Goal: Task Accomplishment & Management: Manage account settings

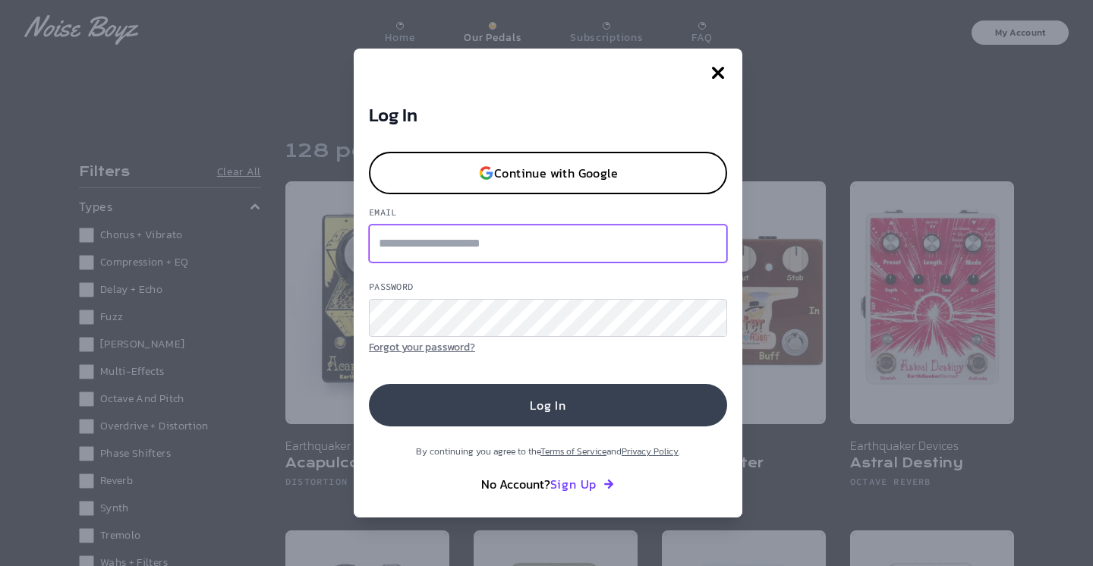
type input "**********"
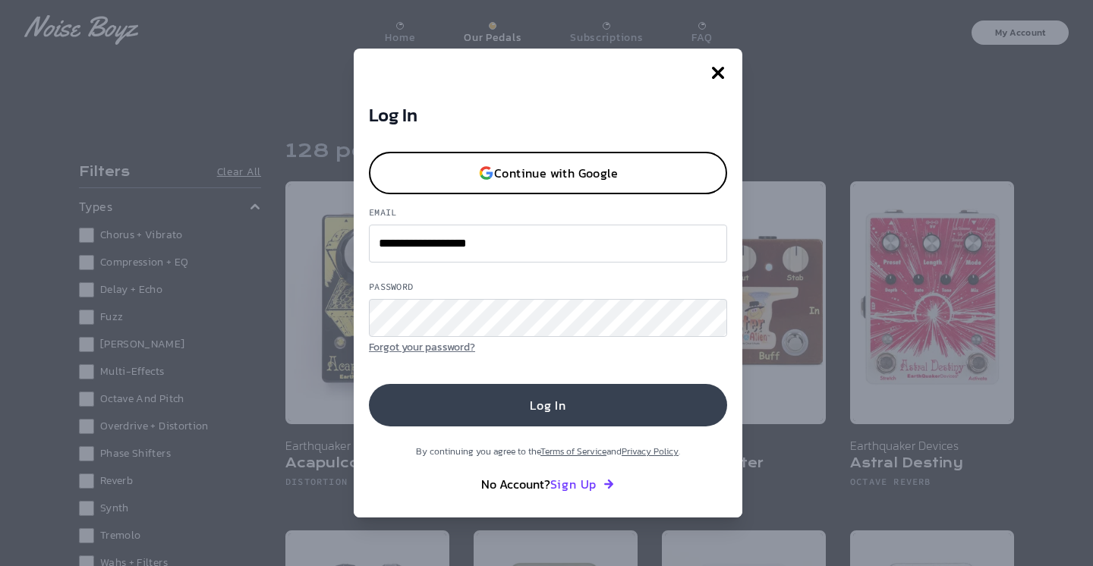
click at [569, 408] on button "Log In" at bounding box center [548, 405] width 358 height 43
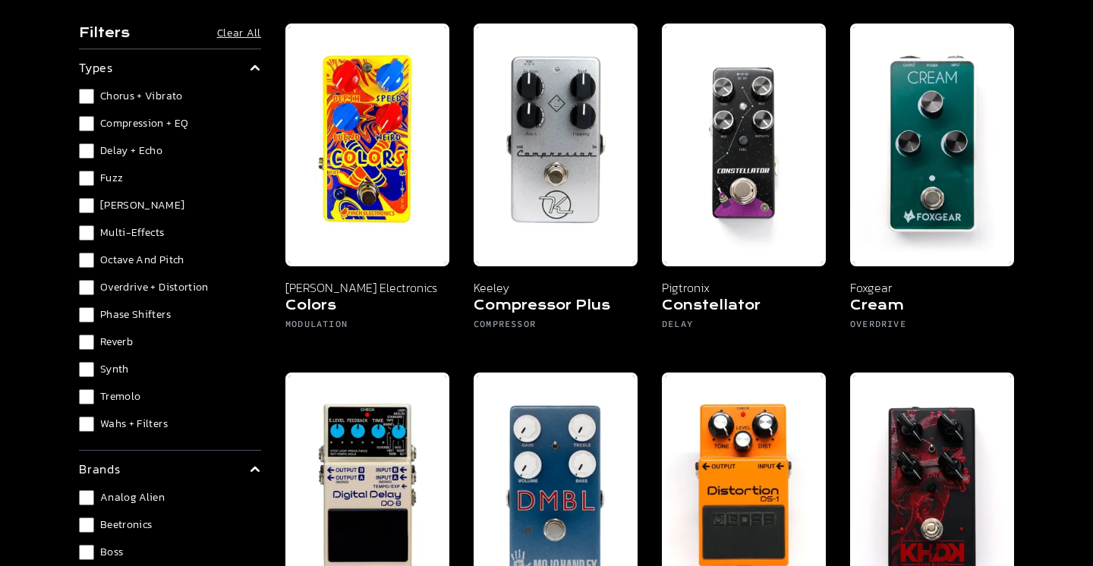
scroll to position [1587, 0]
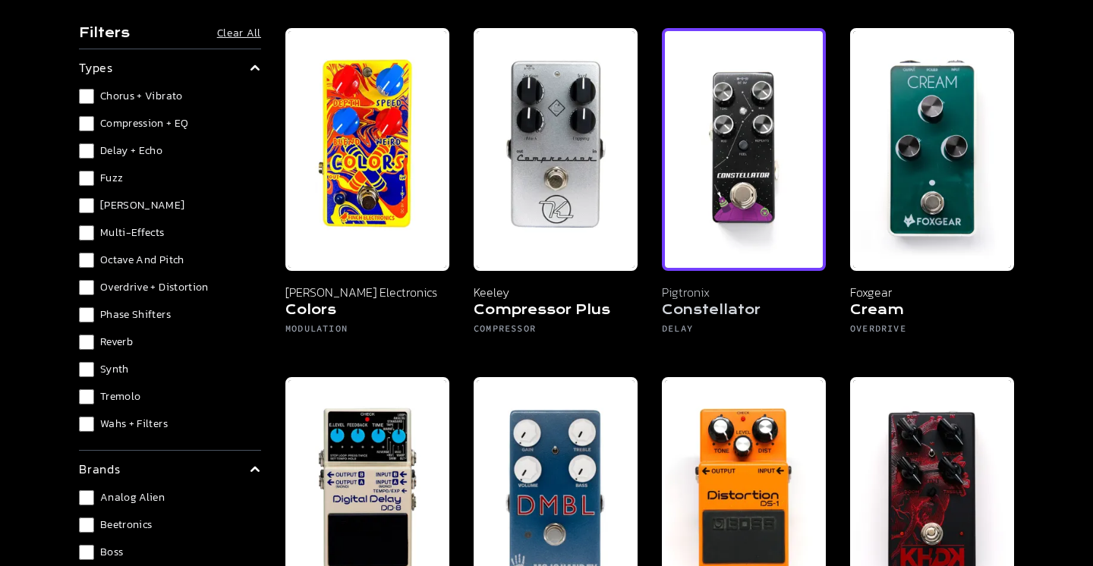
click at [736, 235] on img at bounding box center [744, 149] width 164 height 243
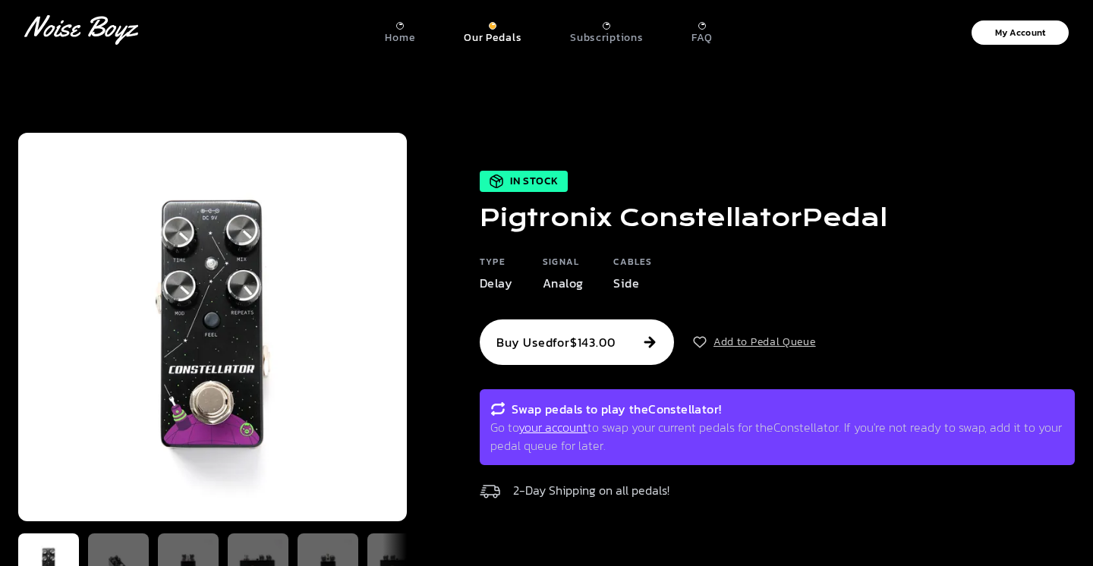
click at [743, 345] on button "Add to Pedal Queue" at bounding box center [754, 342] width 124 height 15
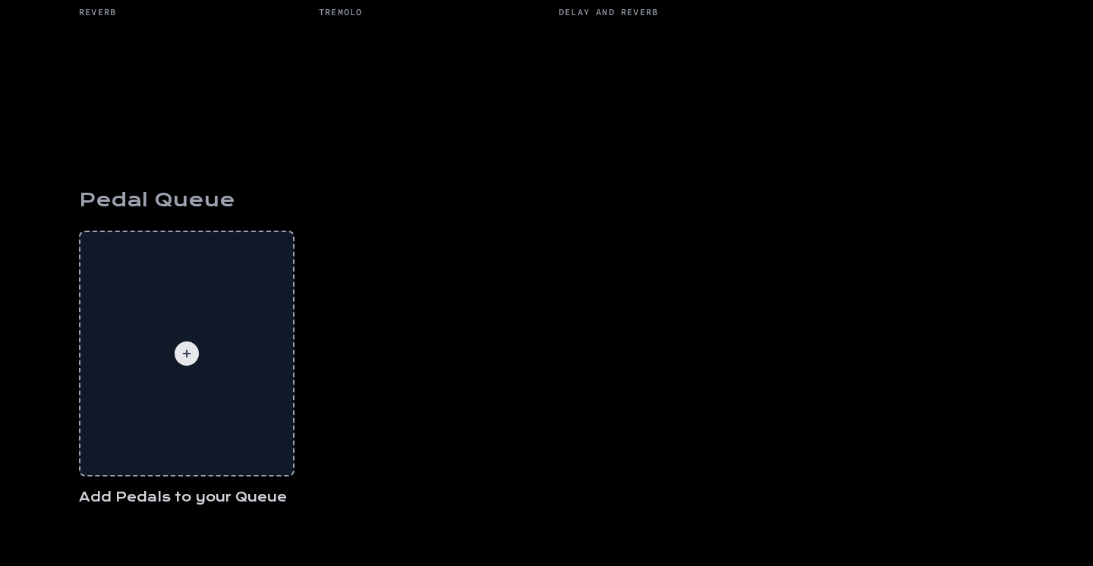
scroll to position [523, 0]
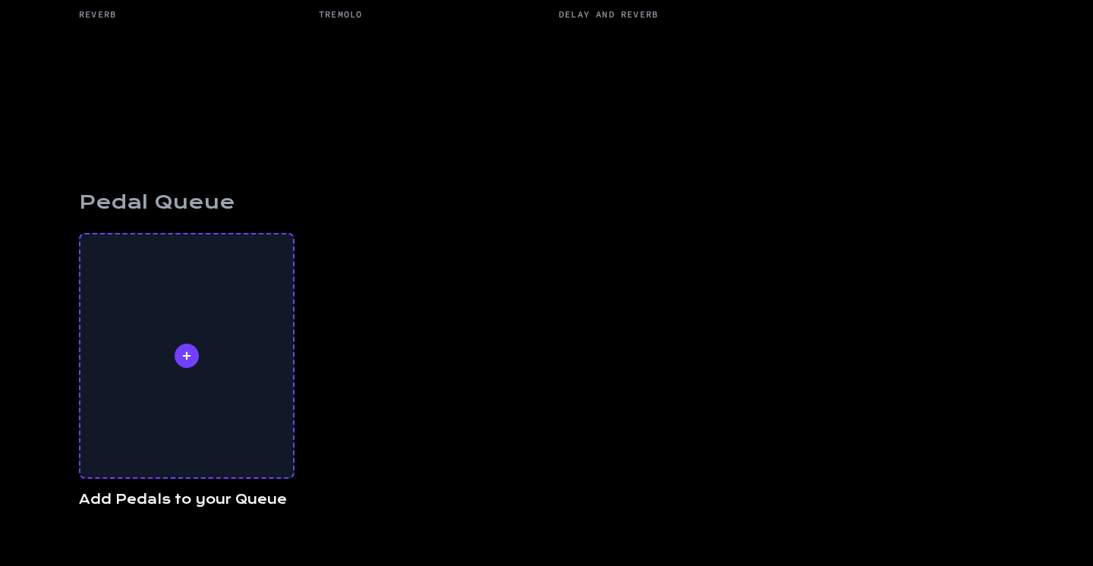
click at [161, 450] on div at bounding box center [186, 356] width 213 height 243
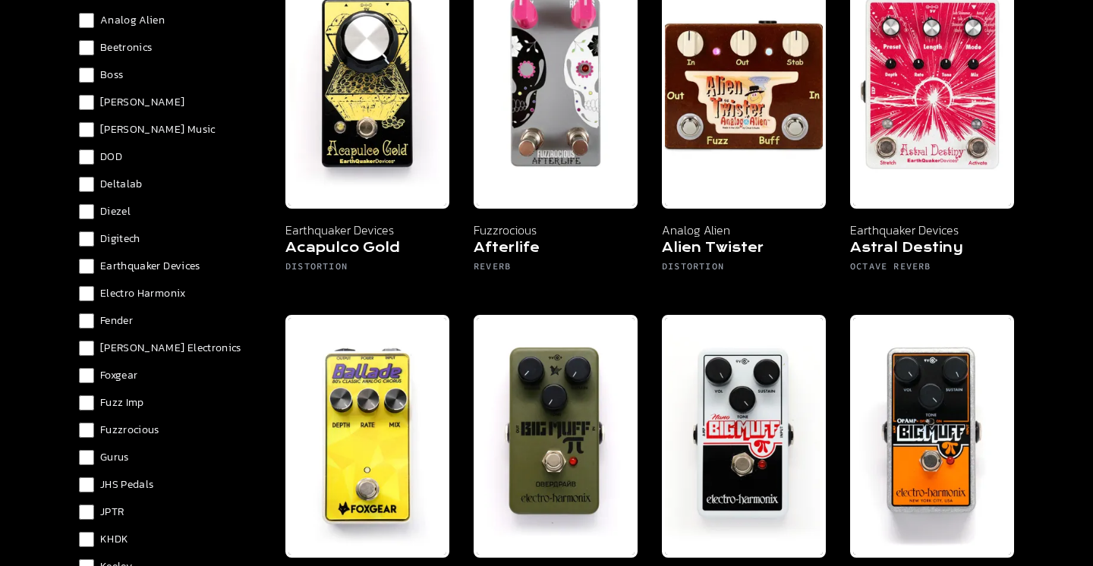
scroll to position [476, 0]
click at [131, 377] on span "Foxgear" at bounding box center [118, 377] width 37 height 15
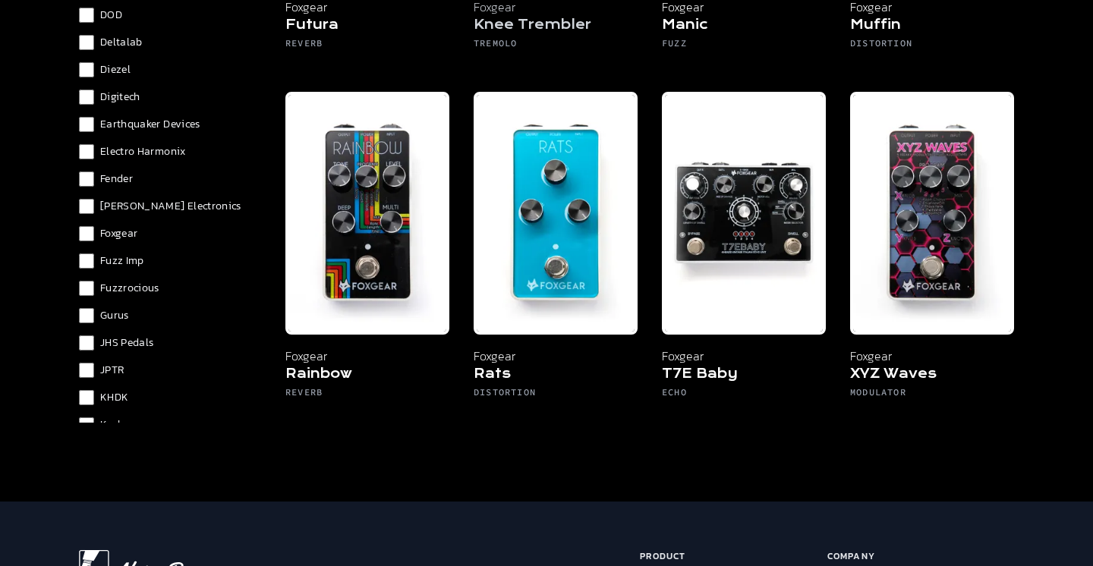
scroll to position [785, 0]
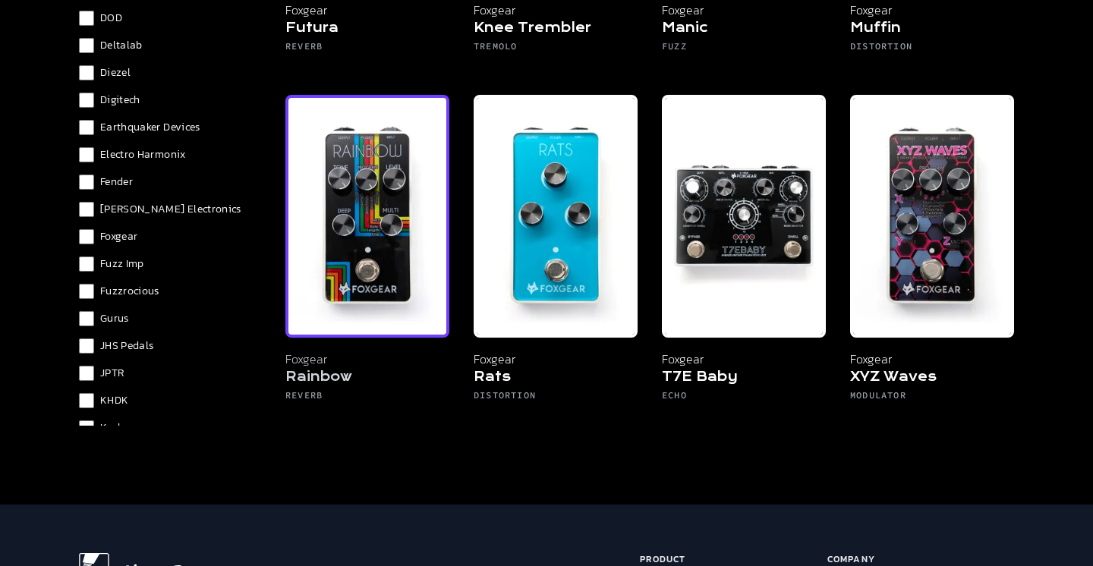
click at [367, 224] on img at bounding box center [367, 216] width 164 height 243
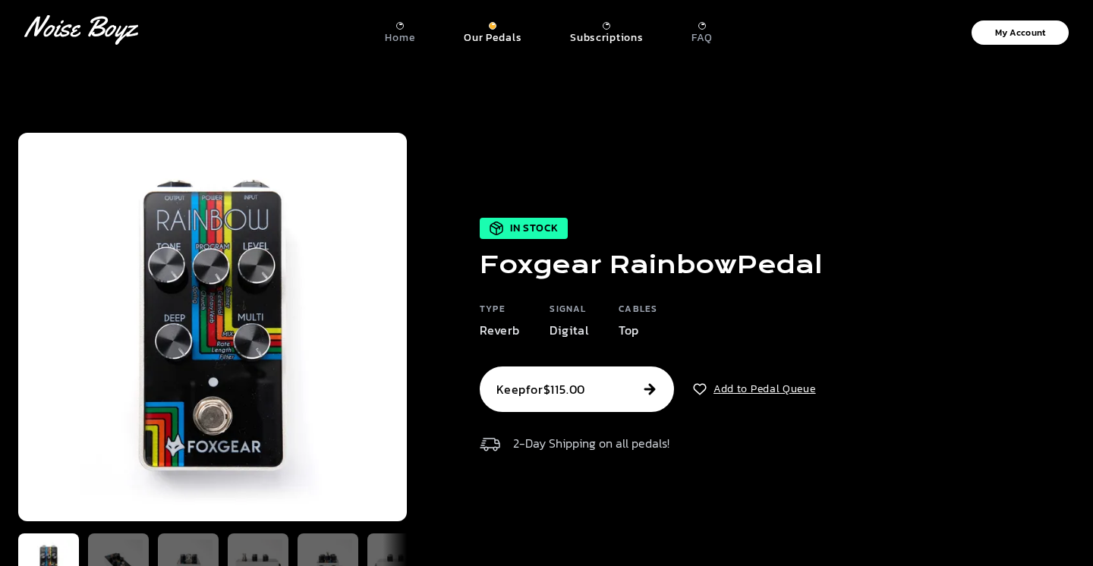
click at [605, 31] on p "Subscriptions" at bounding box center [606, 38] width 73 height 14
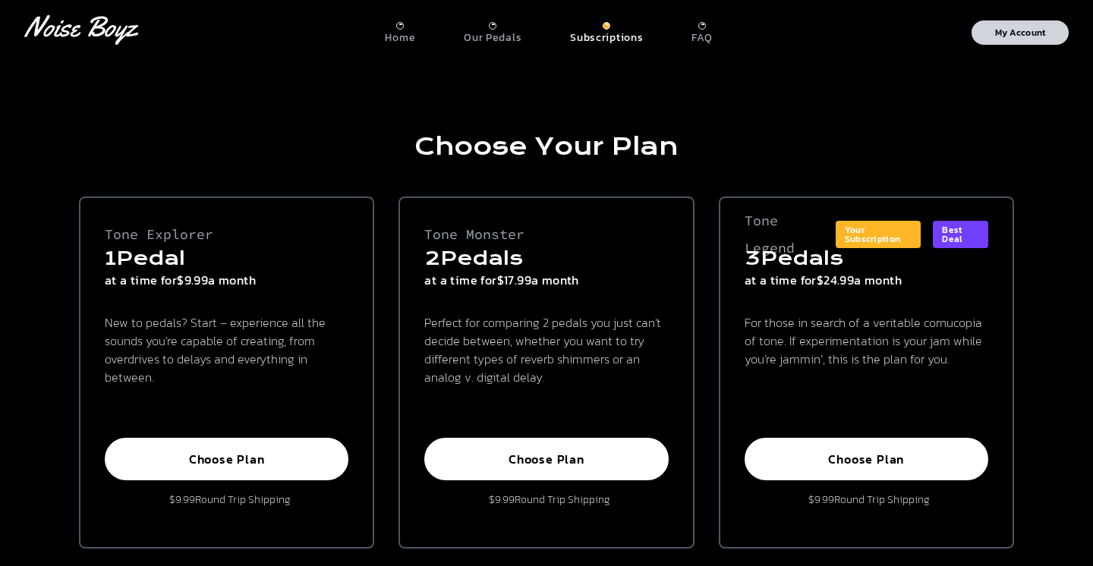
click at [1039, 31] on p "My Account" at bounding box center [1020, 32] width 51 height 9
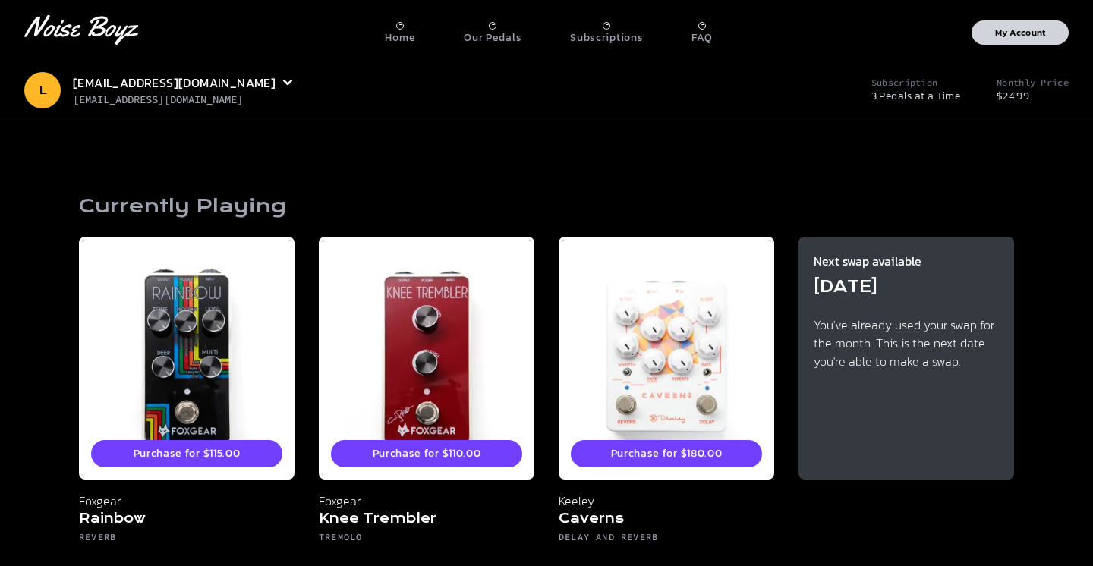
click at [1039, 31] on p "My Account" at bounding box center [1020, 32] width 51 height 9
click at [996, 236] on div "Purchase for $115.00 Foxgear Rainbow Reverb Purchase for $110.00 Foxgear Knee T…" at bounding box center [546, 399] width 935 height 337
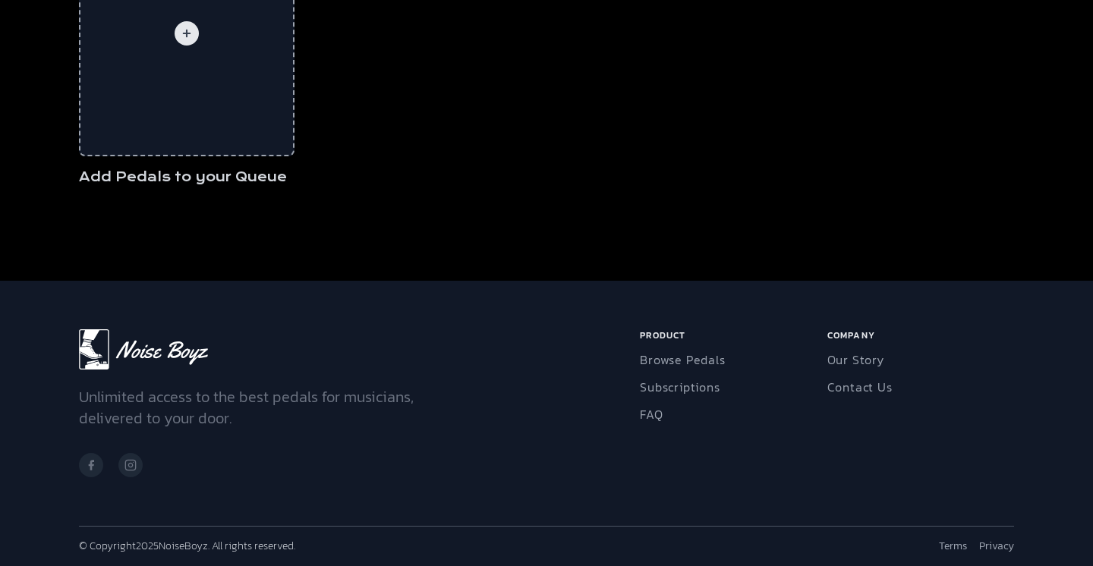
scroll to position [844, 0]
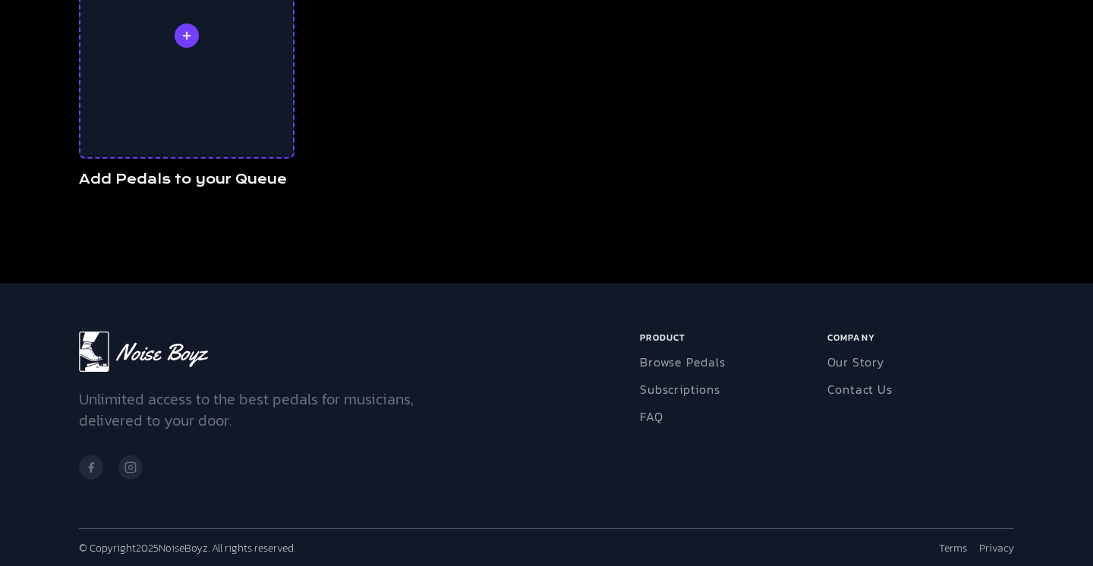
click at [252, 116] on div at bounding box center [186, 35] width 213 height 243
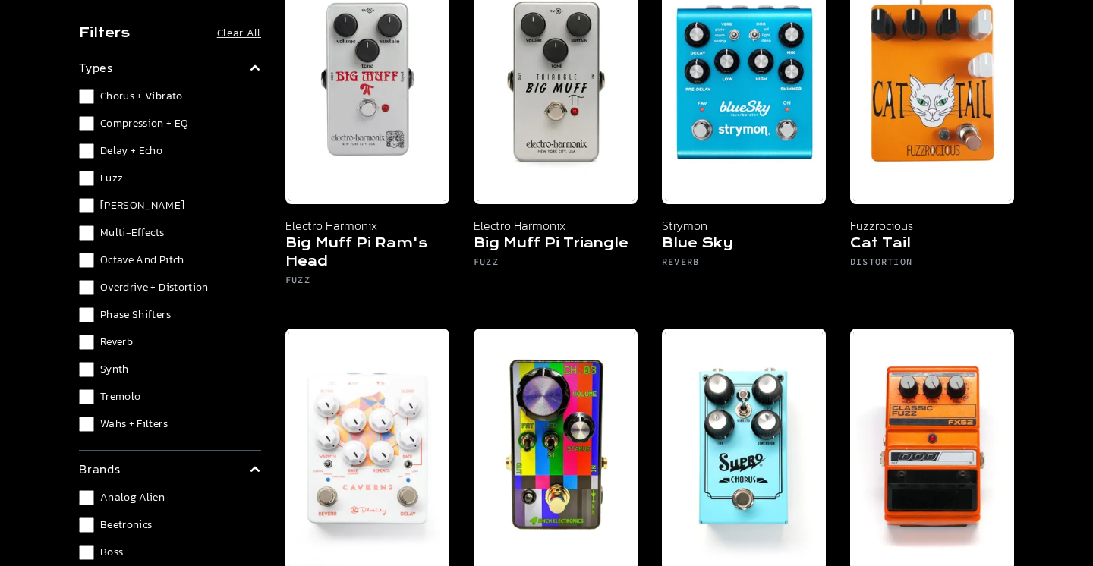
scroll to position [794, 0]
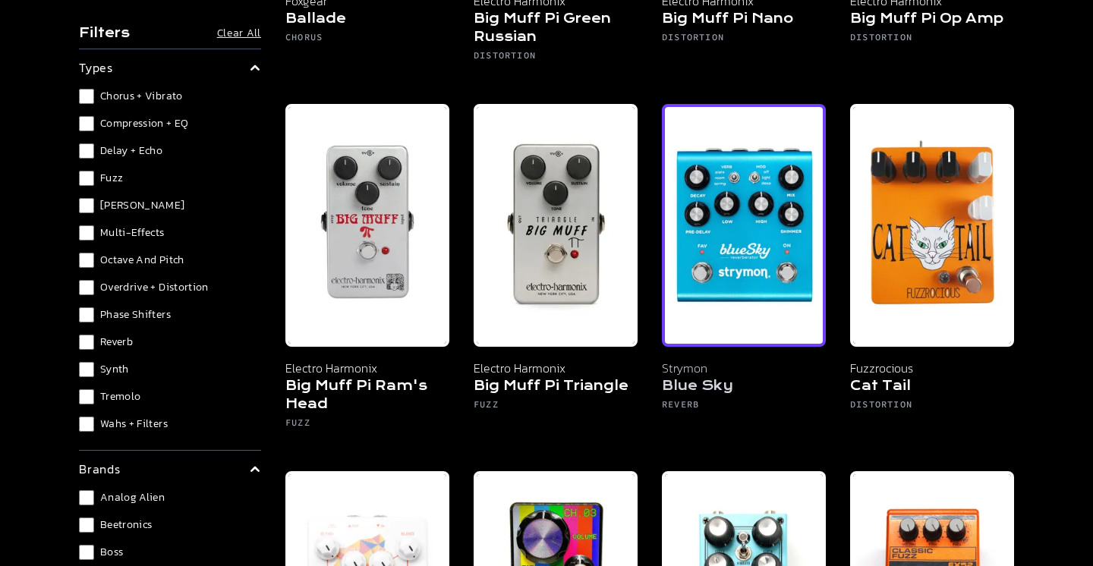
click at [744, 241] on img at bounding box center [744, 225] width 164 height 243
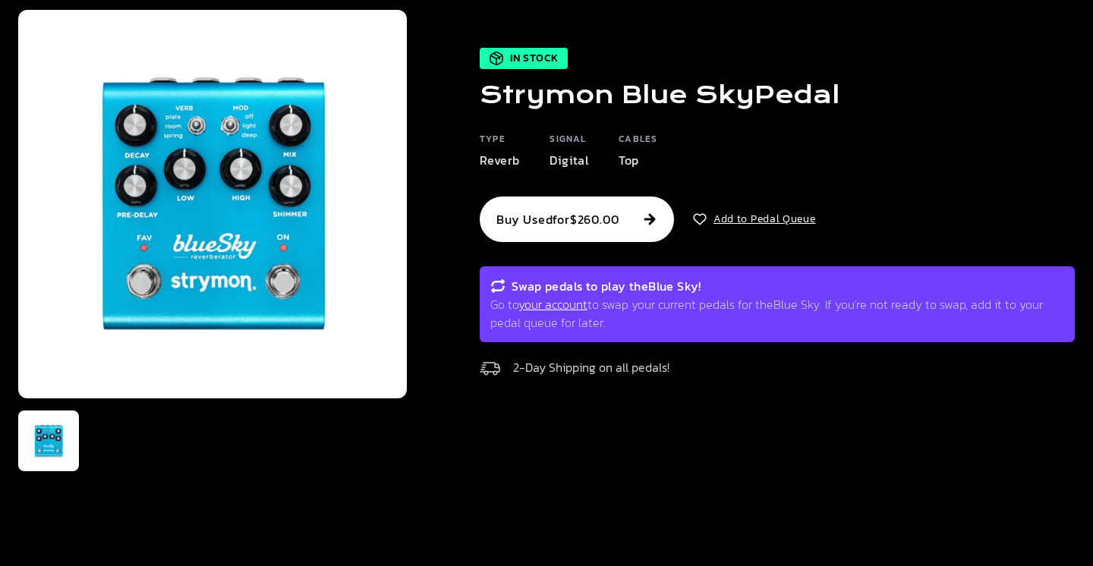
scroll to position [121, 0]
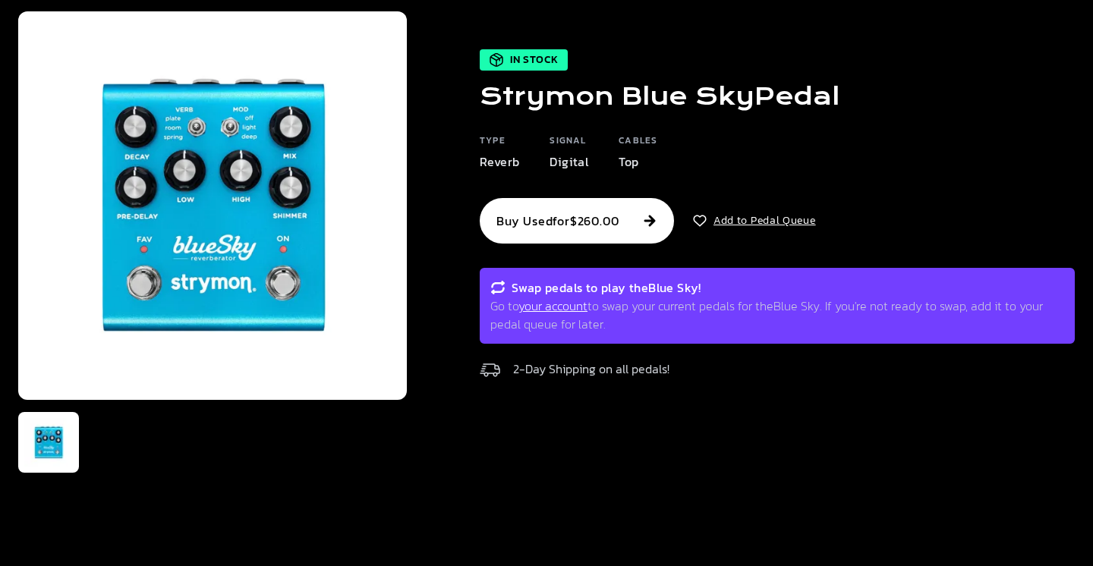
click at [565, 302] on link "your account" at bounding box center [553, 306] width 69 height 18
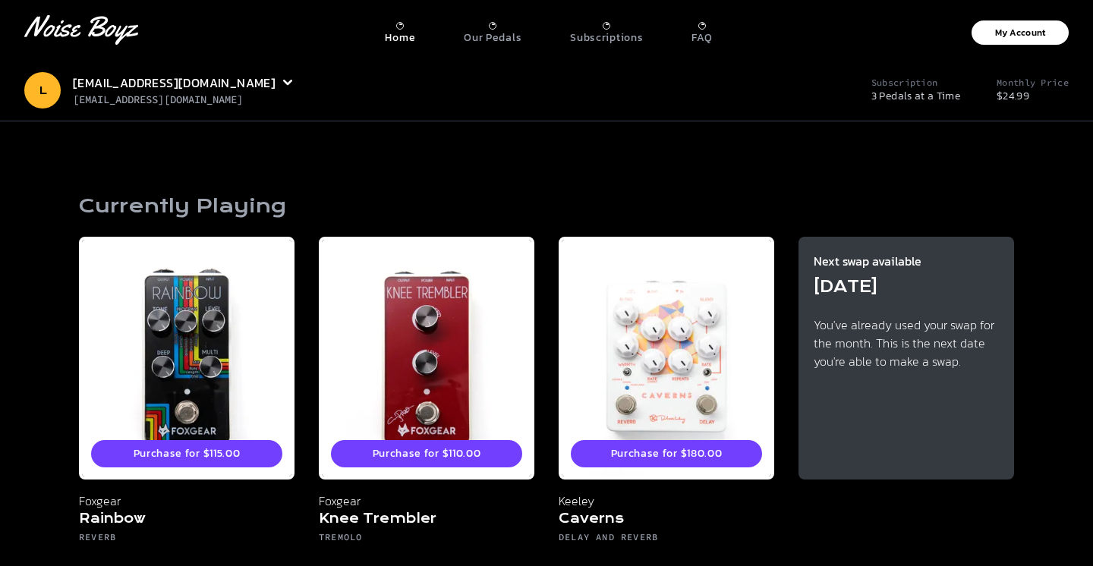
click at [405, 36] on p "Home" at bounding box center [400, 38] width 30 height 14
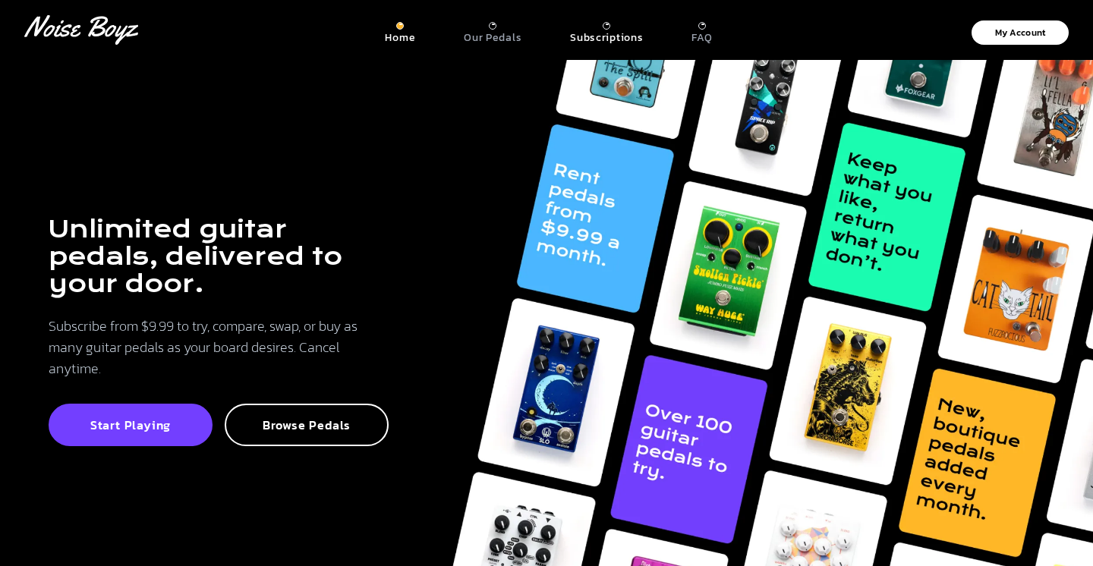
click at [604, 41] on p "Subscriptions" at bounding box center [606, 38] width 73 height 14
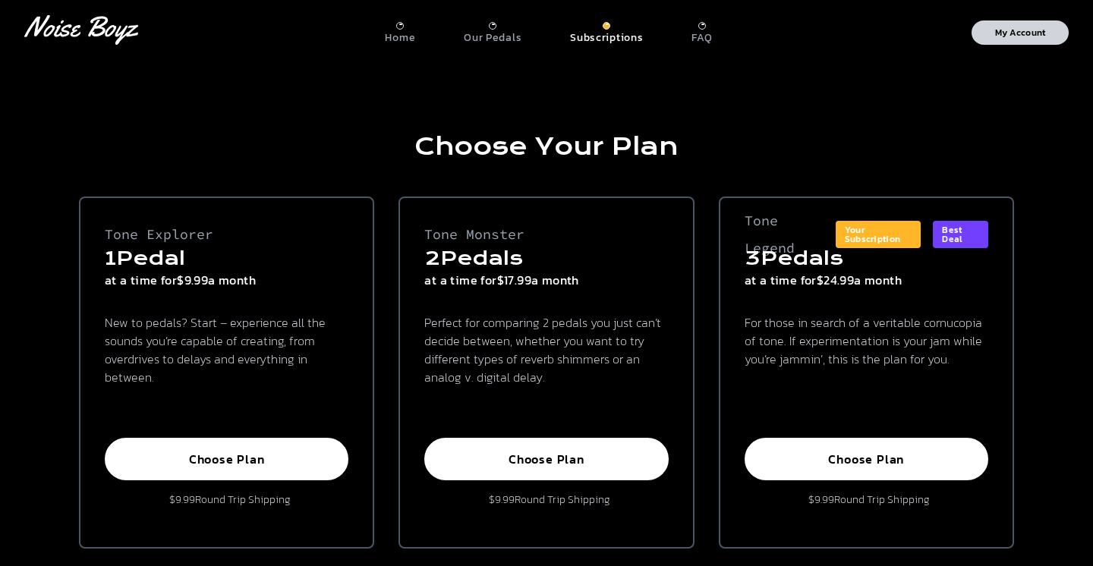
click at [1002, 42] on button "My Account" at bounding box center [1020, 32] width 97 height 24
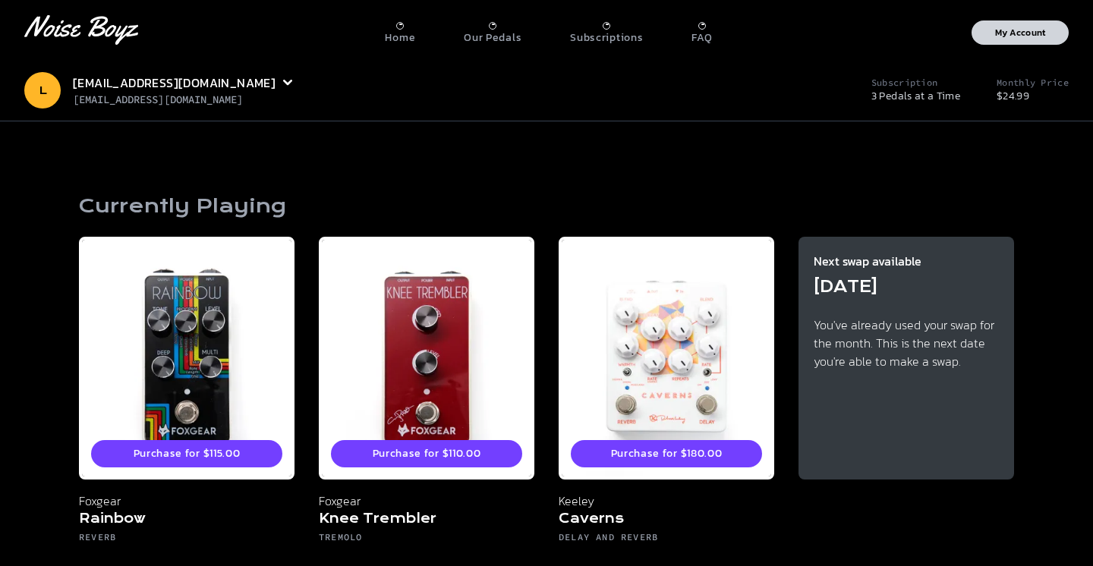
click at [1009, 28] on p "My Account" at bounding box center [1020, 32] width 51 height 9
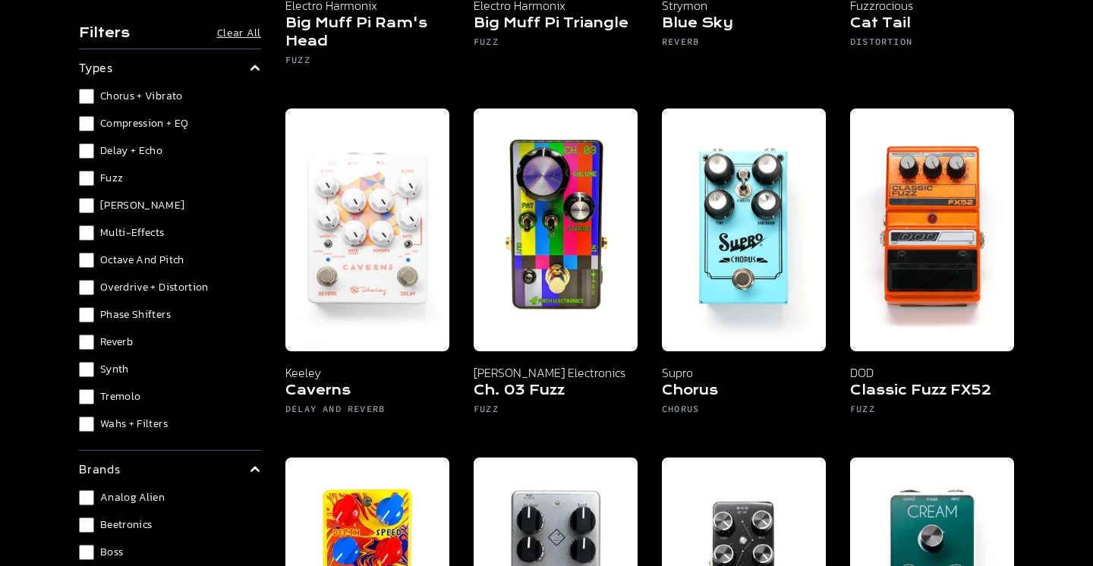
scroll to position [1155, 0]
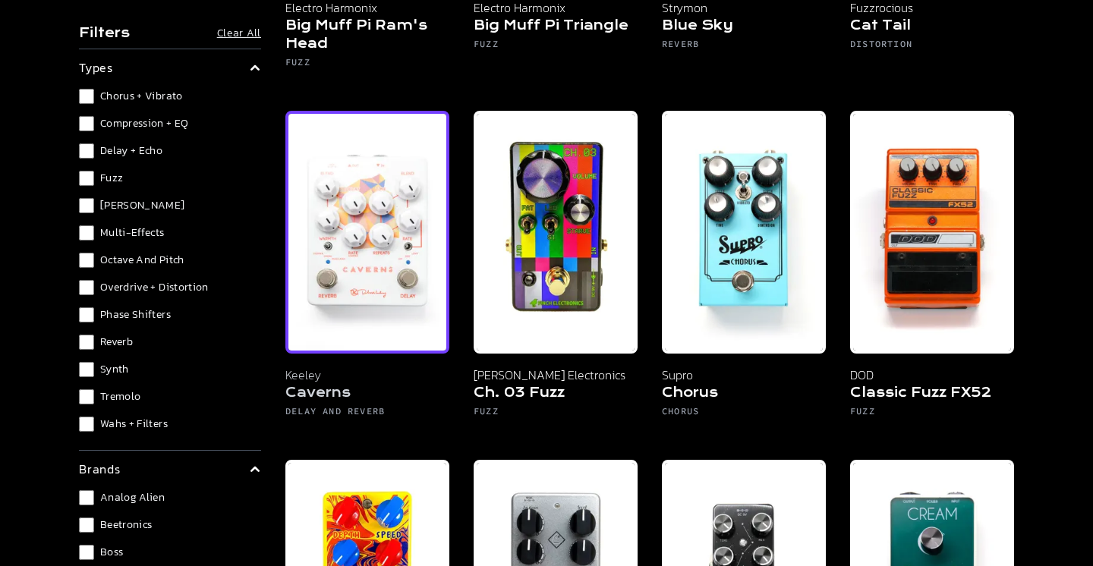
click at [344, 166] on img at bounding box center [367, 232] width 164 height 243
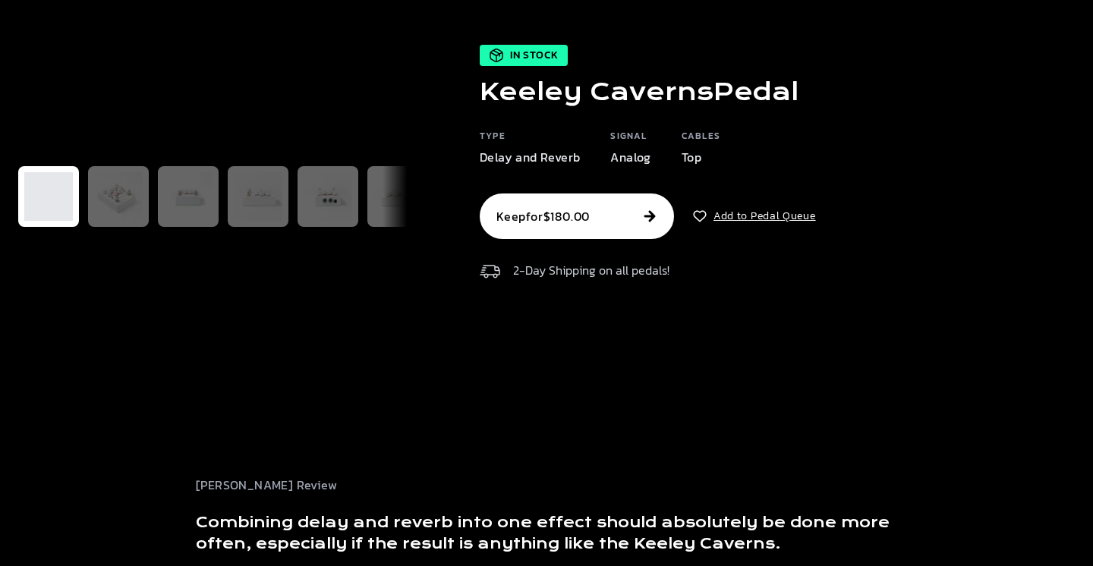
scroll to position [87, 0]
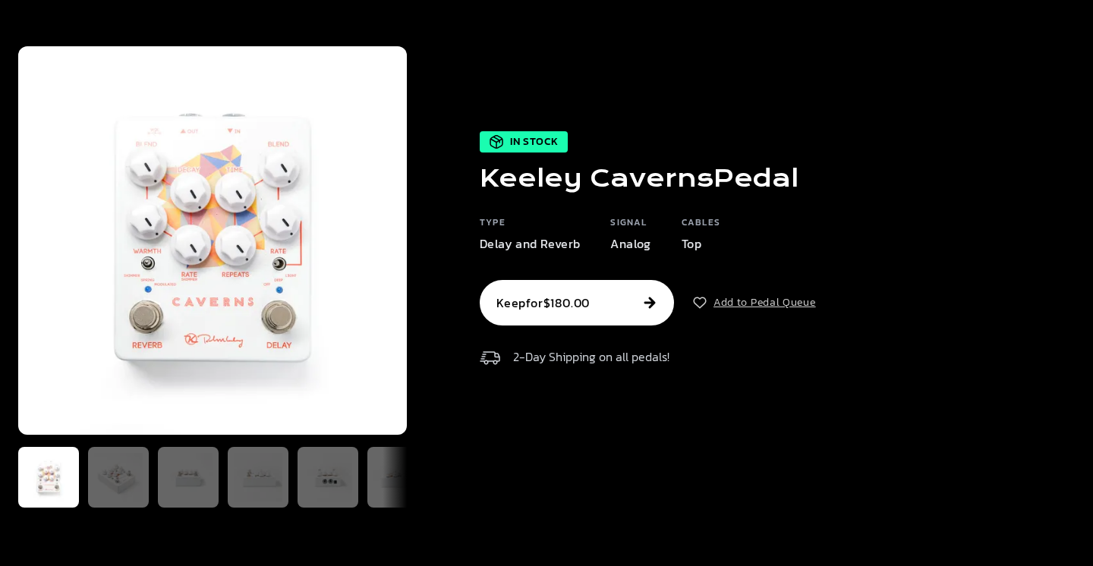
click at [780, 302] on button "Add to Pedal Queue" at bounding box center [754, 302] width 124 height 15
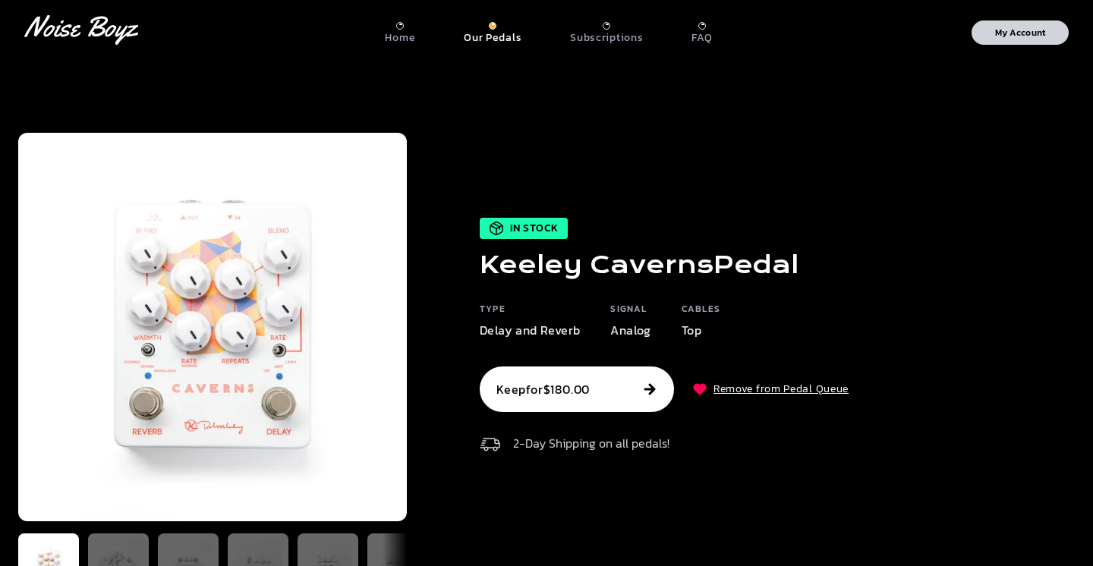
click at [1036, 34] on p "My Account" at bounding box center [1020, 32] width 51 height 9
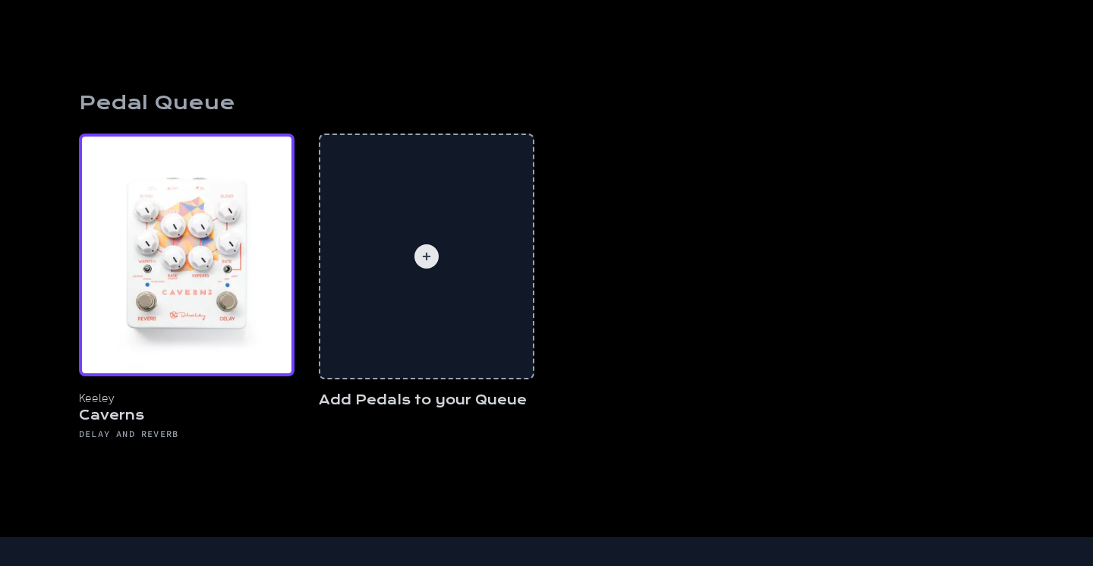
scroll to position [622, 0]
click at [125, 346] on img at bounding box center [187, 255] width 216 height 243
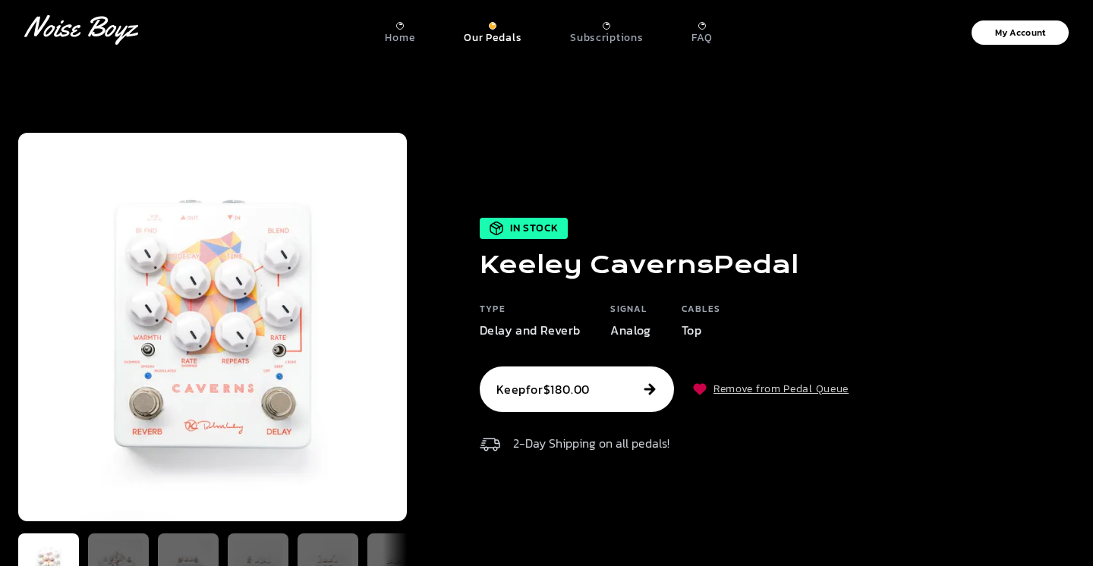
click at [758, 392] on button "Remove from Pedal Queue" at bounding box center [770, 389] width 156 height 15
